Goal: Navigation & Orientation: Find specific page/section

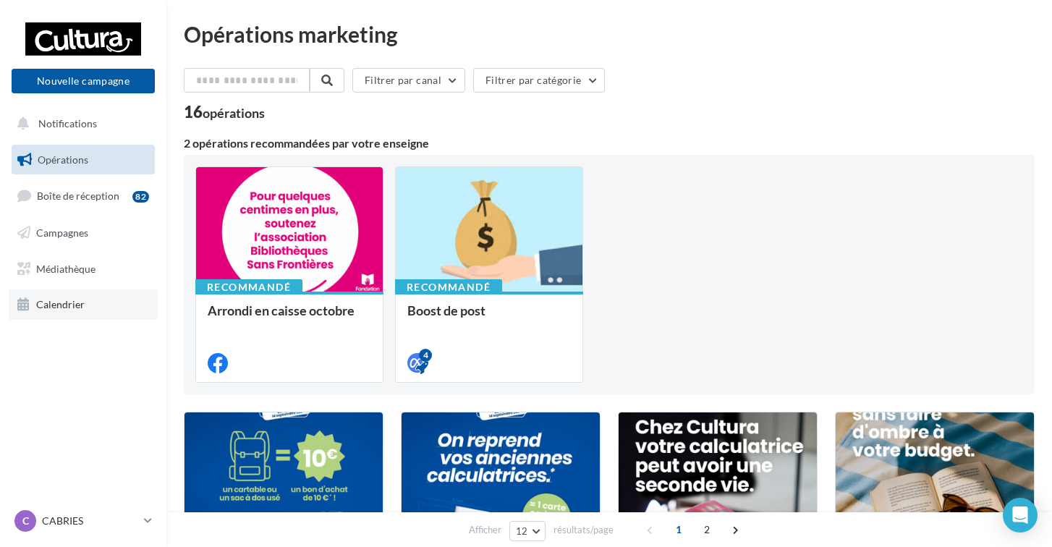
click at [85, 310] on link "Calendrier" at bounding box center [83, 304] width 149 height 30
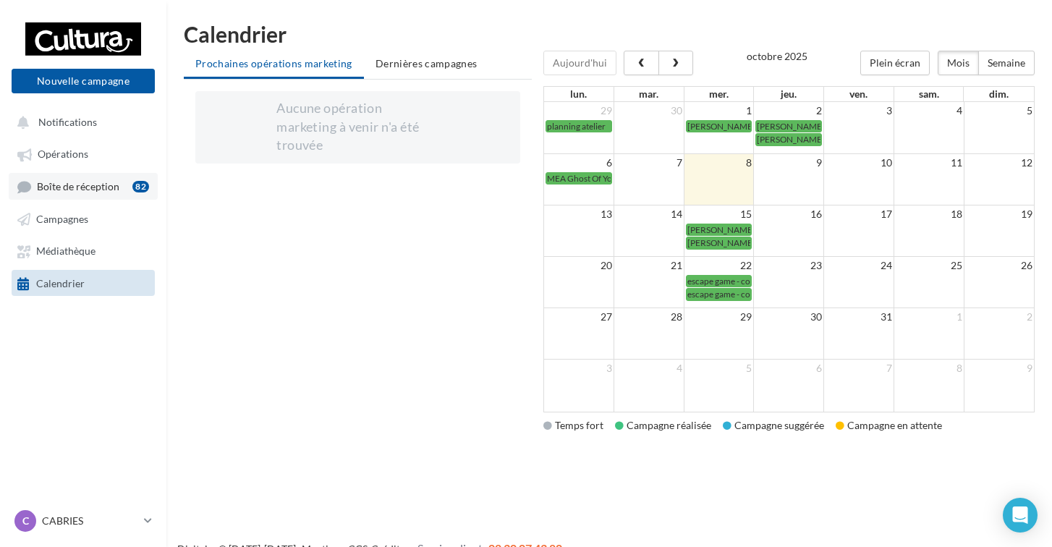
click at [75, 185] on span "Boîte de réception" at bounding box center [78, 186] width 82 height 12
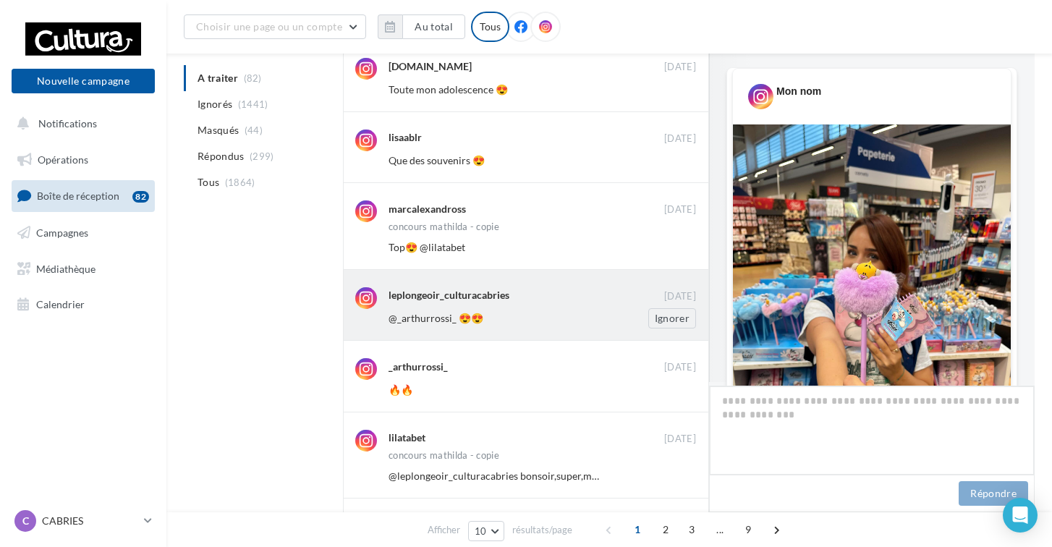
scroll to position [330, 0]
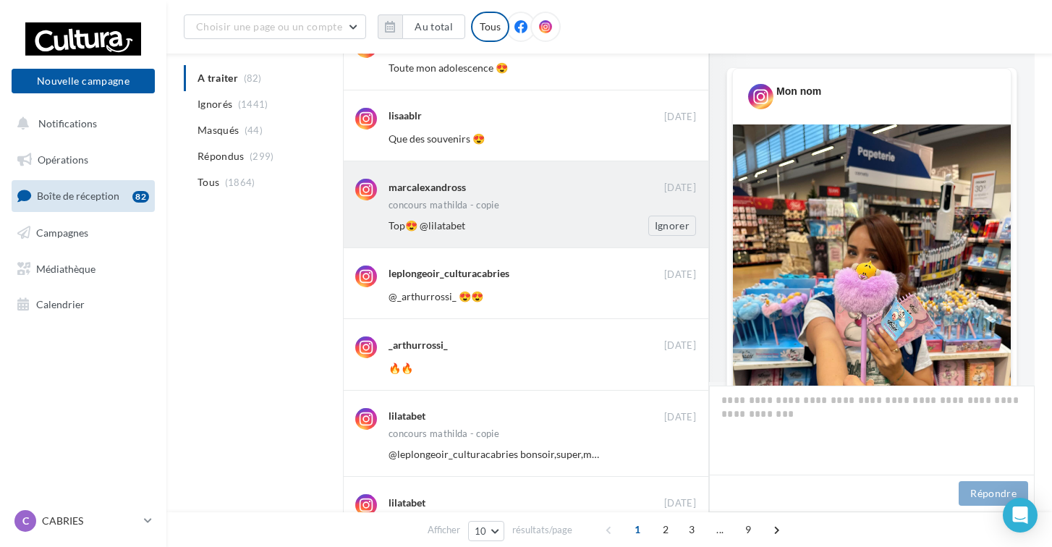
click at [554, 221] on div "Top😍 @lilatabet" at bounding box center [495, 226] width 213 height 14
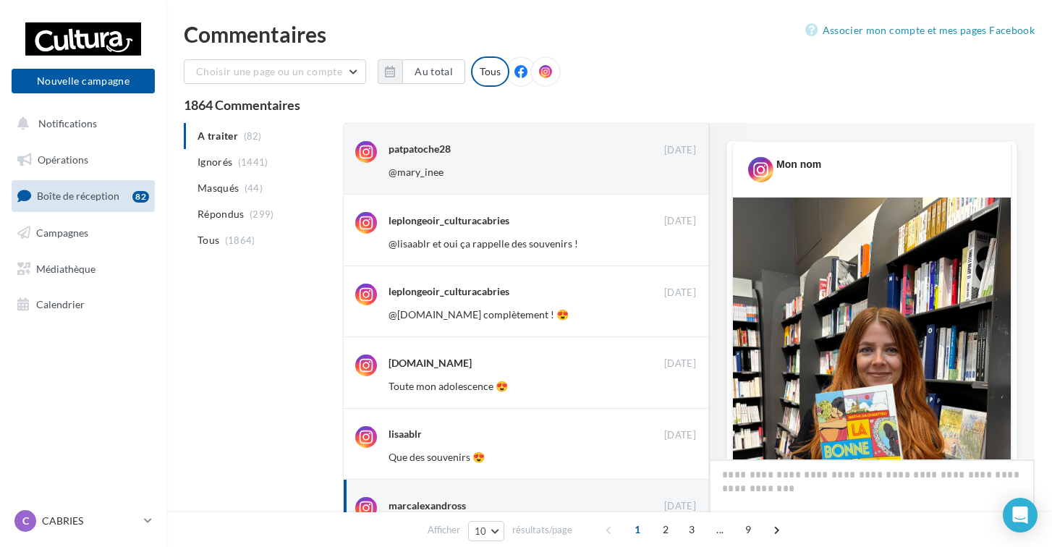
scroll to position [0, 0]
click at [74, 305] on span "Calendrier" at bounding box center [60, 304] width 48 height 12
